Goal: Information Seeking & Learning: Learn about a topic

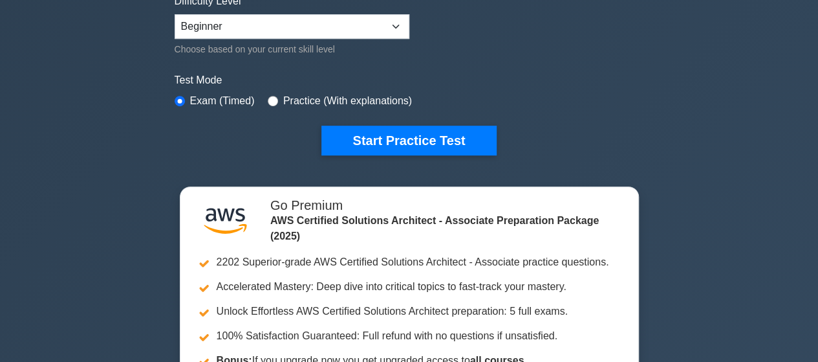
scroll to position [344, 0]
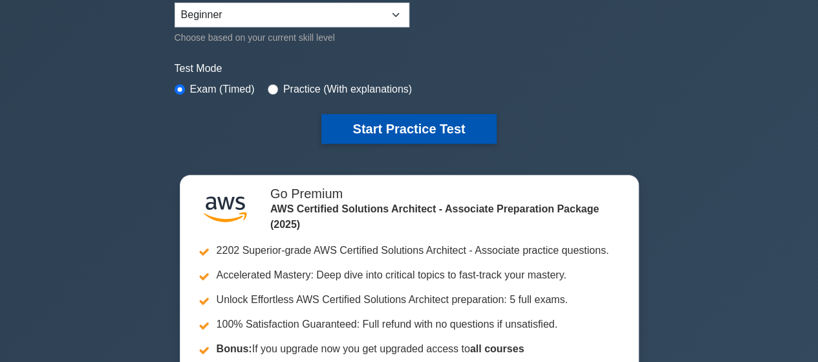
click at [450, 119] on button "Start Practice Test" at bounding box center [408, 129] width 175 height 30
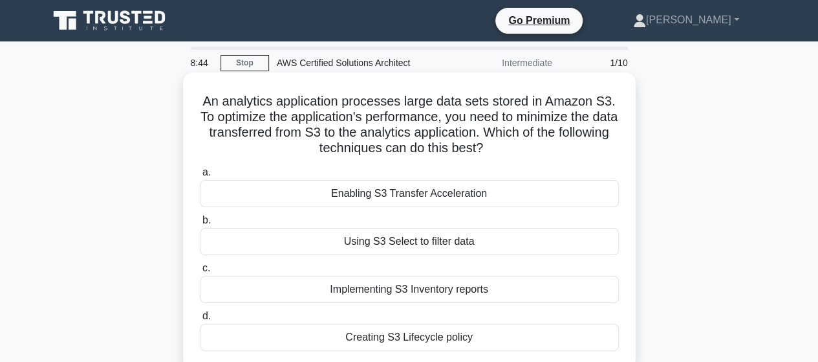
click at [385, 290] on div "Implementing S3 Inventory reports" at bounding box center [409, 289] width 419 height 27
click at [200, 272] on input "c. Implementing S3 Inventory reports" at bounding box center [200, 268] width 0 height 8
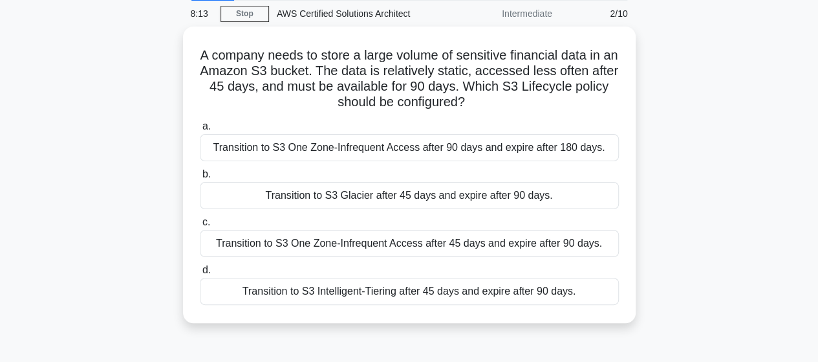
scroll to position [53, 0]
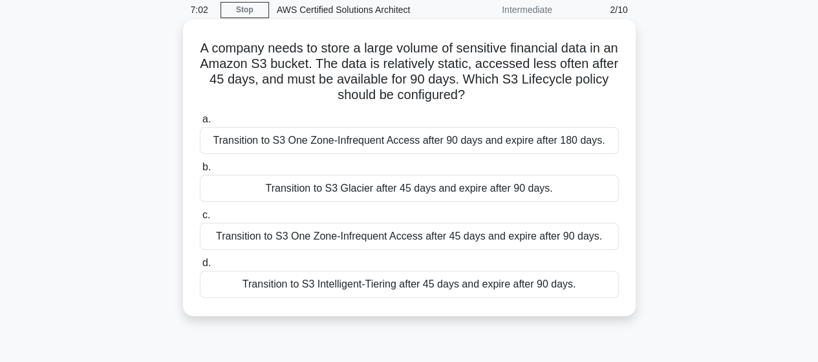
click at [448, 189] on div "Transition to S3 Glacier after 45 days and expire after 90 days." at bounding box center [409, 188] width 419 height 27
click at [200, 171] on input "b. Transition to S3 Glacier after 45 days and expire after 90 days." at bounding box center [200, 167] width 0 height 8
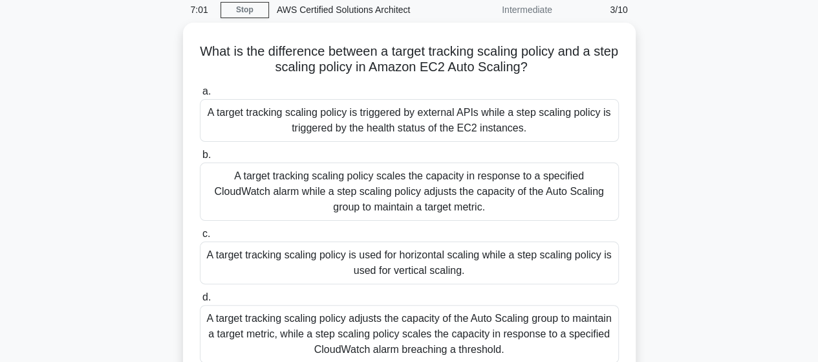
scroll to position [0, 0]
